Goal: Complete application form

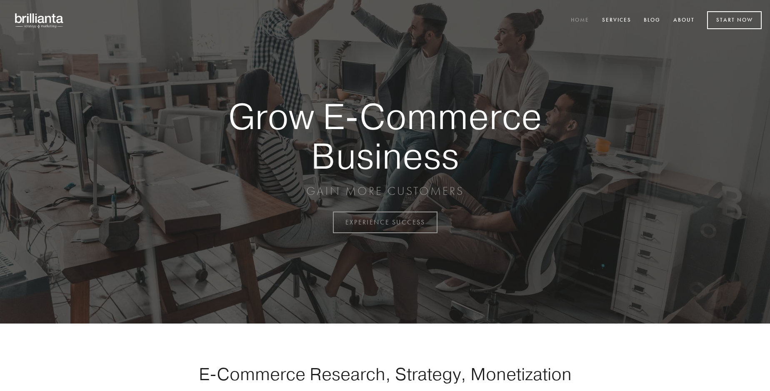
scroll to position [2183, 0]
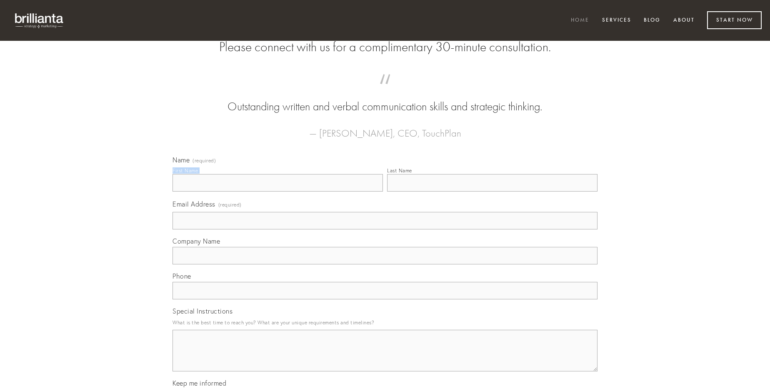
type input "[PERSON_NAME]"
click at [492, 192] on input "Last Name" at bounding box center [492, 182] width 210 height 17
type input "[PERSON_NAME]"
click at [385, 230] on input "Email Address (required)" at bounding box center [384, 220] width 425 height 17
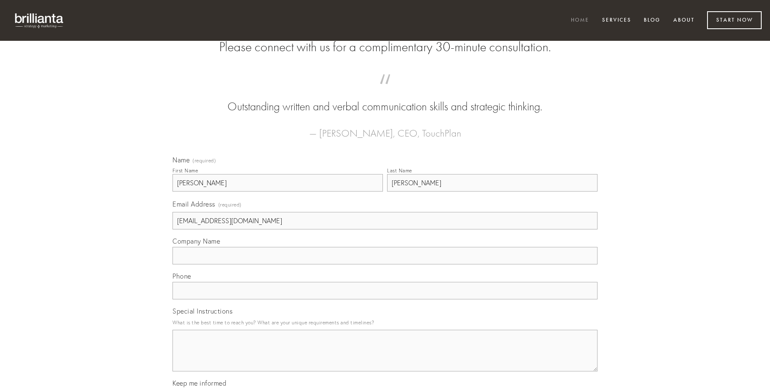
type input "[EMAIL_ADDRESS][DOMAIN_NAME]"
click at [385, 264] on input "Company Name" at bounding box center [384, 255] width 425 height 17
type input "veritatis"
click at [385, 299] on input "text" at bounding box center [384, 290] width 425 height 17
click at [385, 358] on textarea "Special Instructions" at bounding box center [384, 351] width 425 height 42
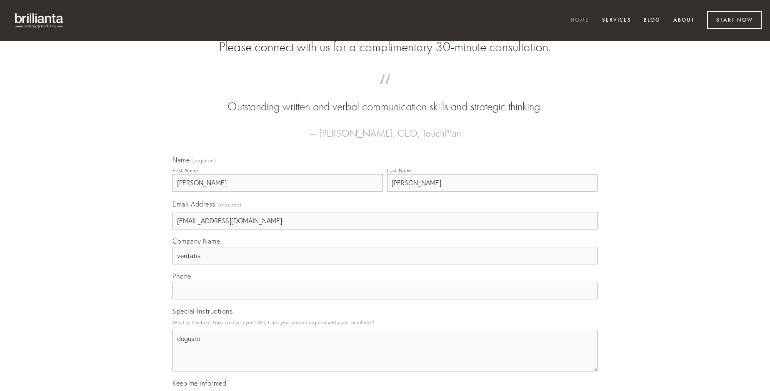
type textarea "degusto"
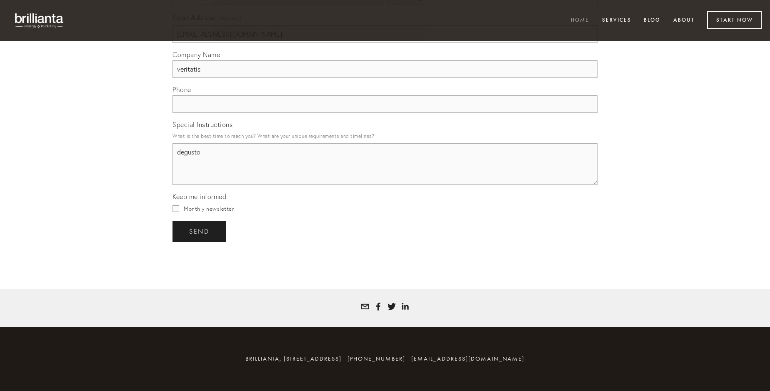
click at [200, 231] on span "send" at bounding box center [199, 231] width 20 height 7
